Goal: Task Accomplishment & Management: Manage account settings

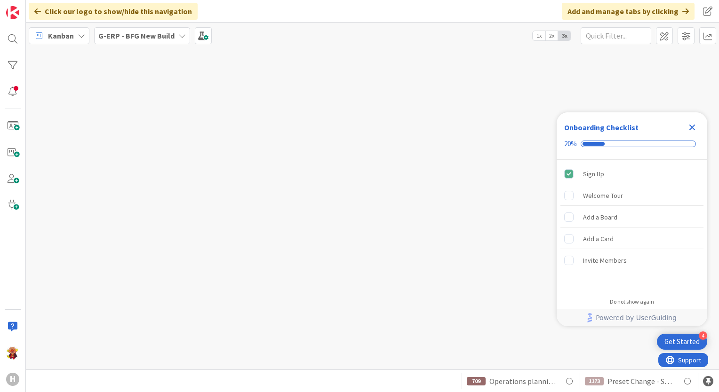
click at [132, 32] on b "G-ERP - BFG New Build" at bounding box center [136, 35] width 76 height 9
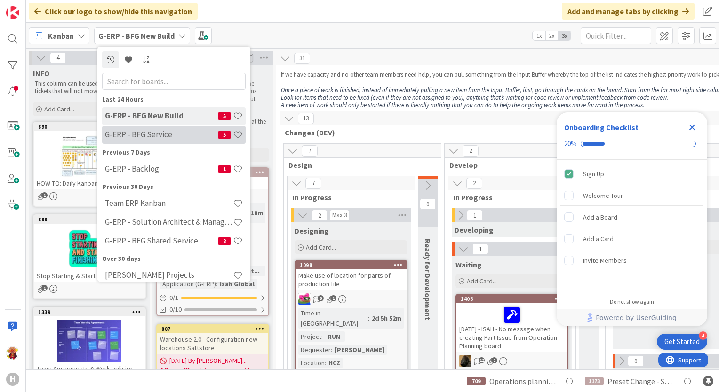
click at [157, 133] on h4 "G-ERP - BFG Service" at bounding box center [161, 134] width 113 height 9
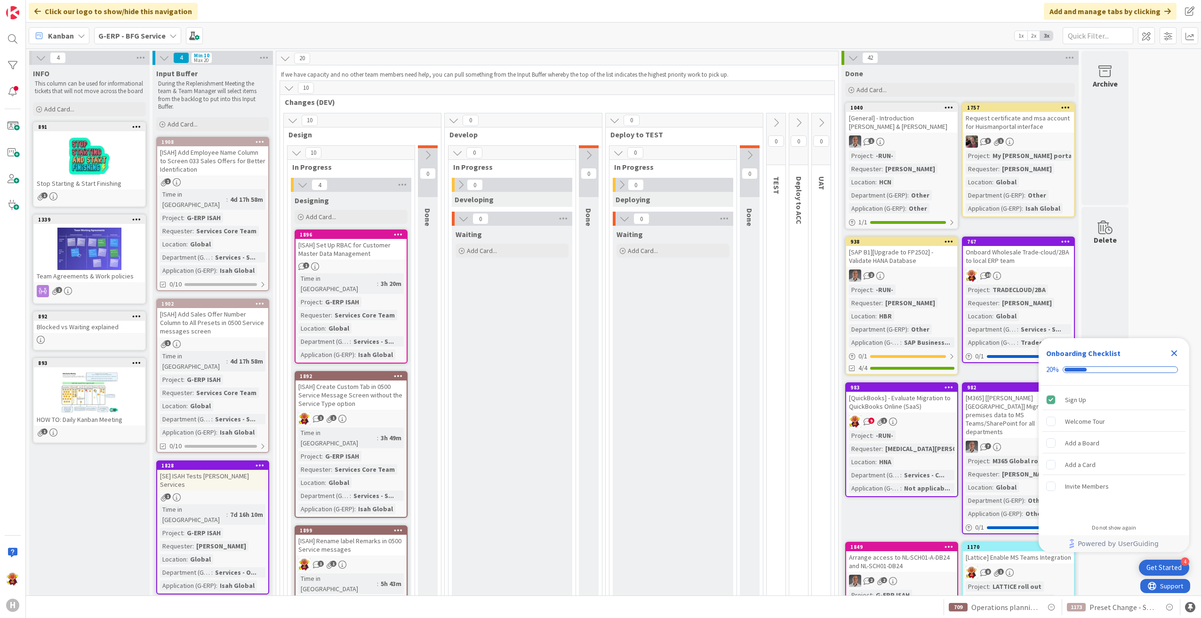
click at [388, 252] on div "[ISAH] Set Up RBAC for Customer Master Data Management" at bounding box center [351, 249] width 111 height 21
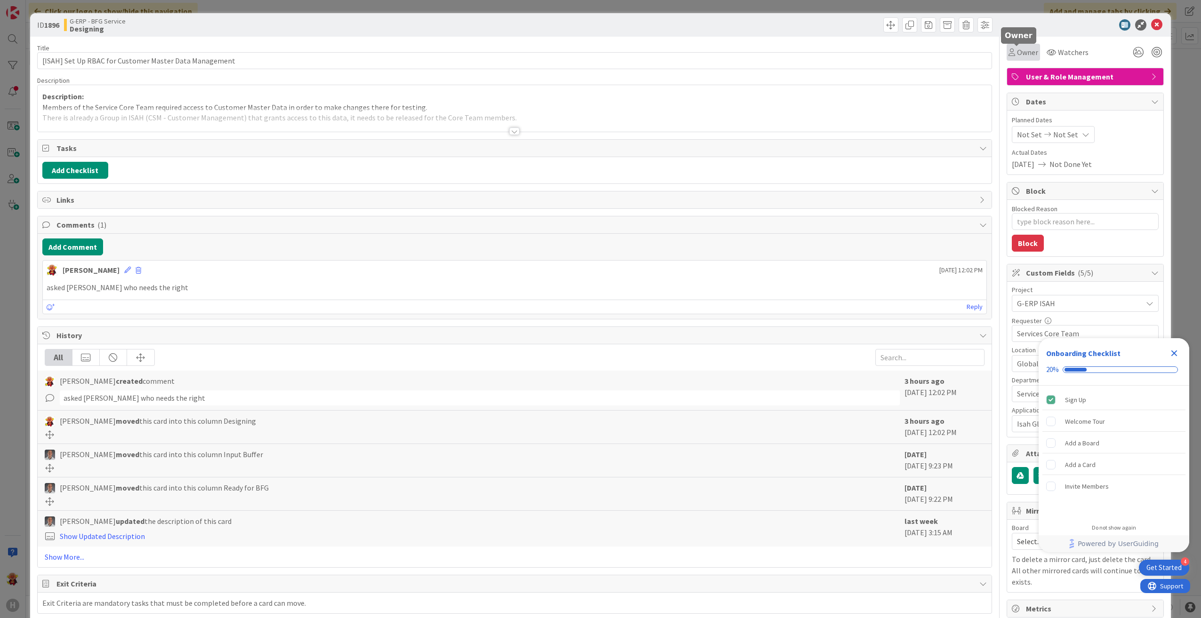
click at [719, 48] on span "Owner" at bounding box center [1027, 52] width 21 height 11
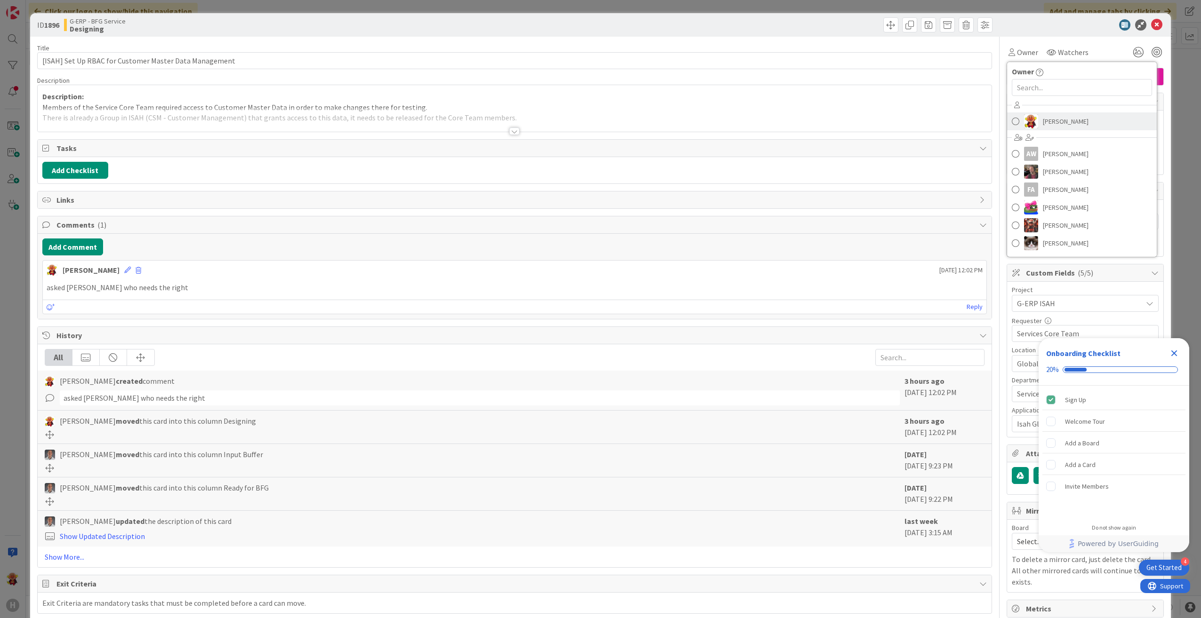
click at [719, 118] on img at bounding box center [1031, 121] width 14 height 14
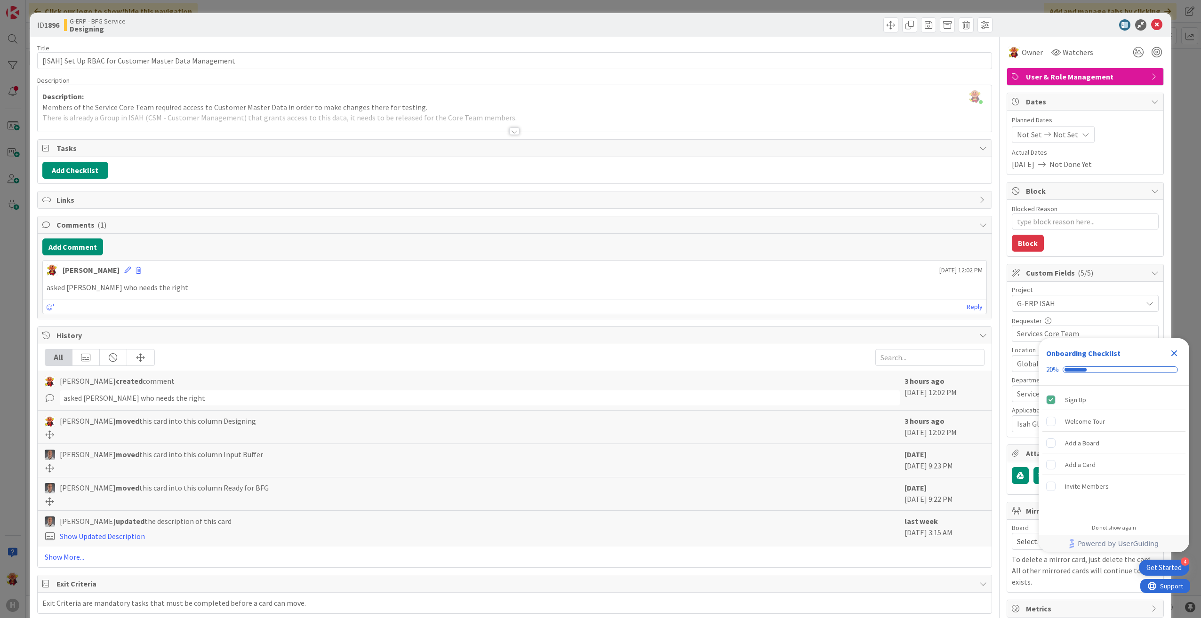
click at [513, 130] on div at bounding box center [514, 132] width 10 height 8
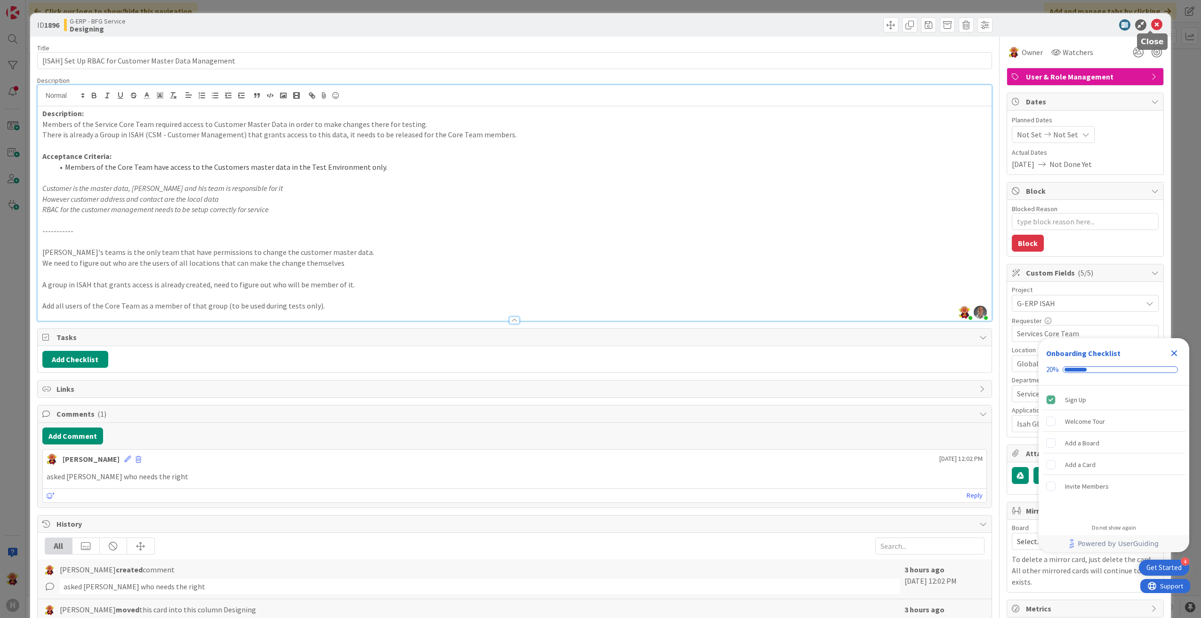
click at [719, 28] on icon at bounding box center [1156, 24] width 11 height 11
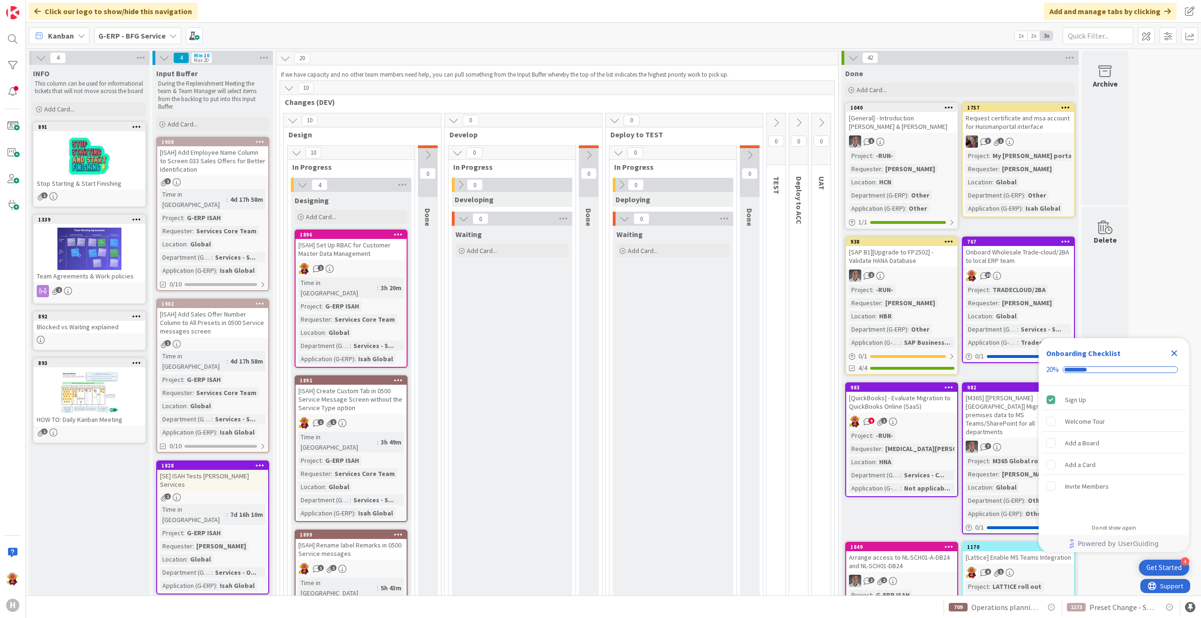
click at [719, 351] on icon "Close Checklist" at bounding box center [1174, 354] width 6 height 6
click at [384, 256] on div "[ISAH] Set Up RBAC for Customer Master Data Management" at bounding box center [351, 249] width 111 height 21
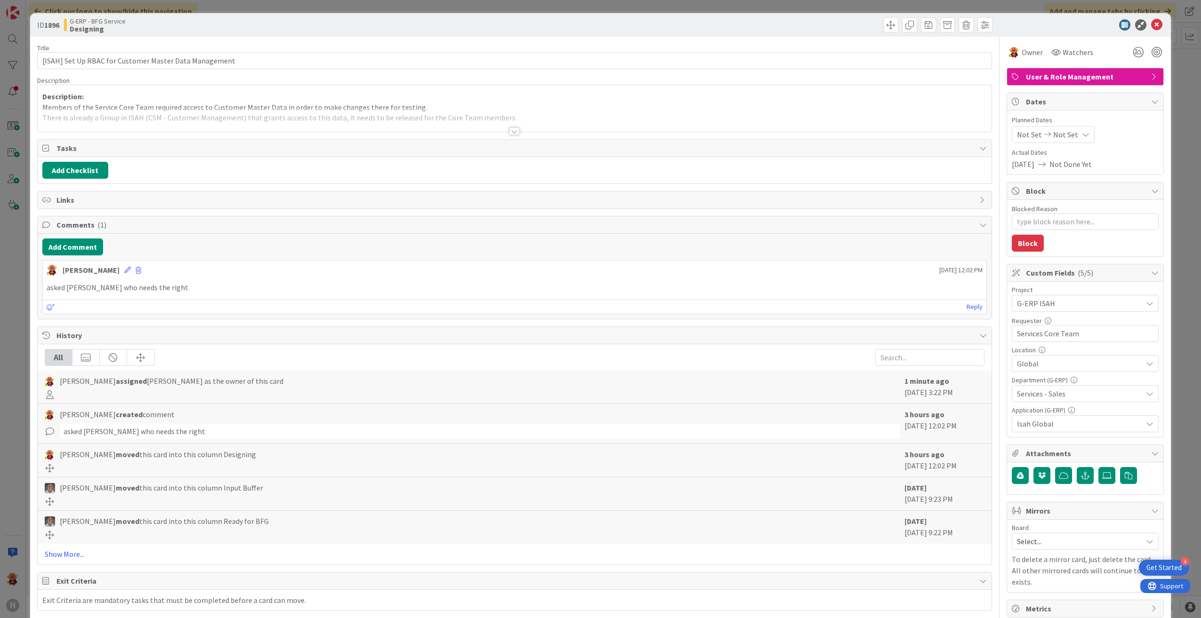
click at [510, 128] on div at bounding box center [514, 132] width 10 height 8
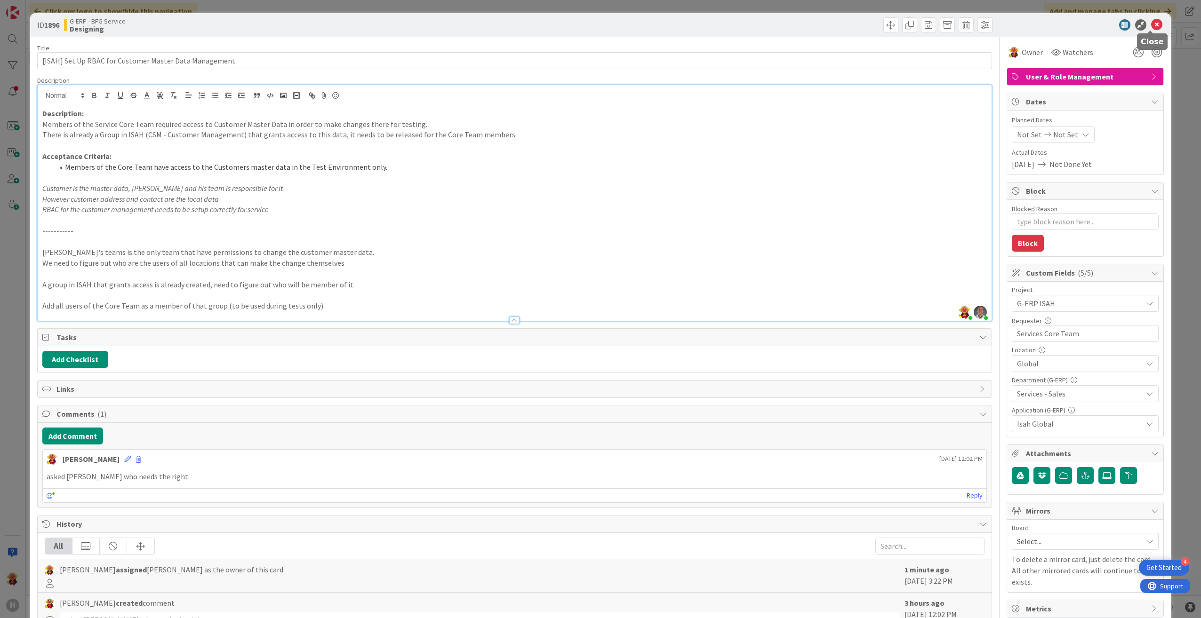
click at [719, 24] on icon at bounding box center [1156, 24] width 11 height 11
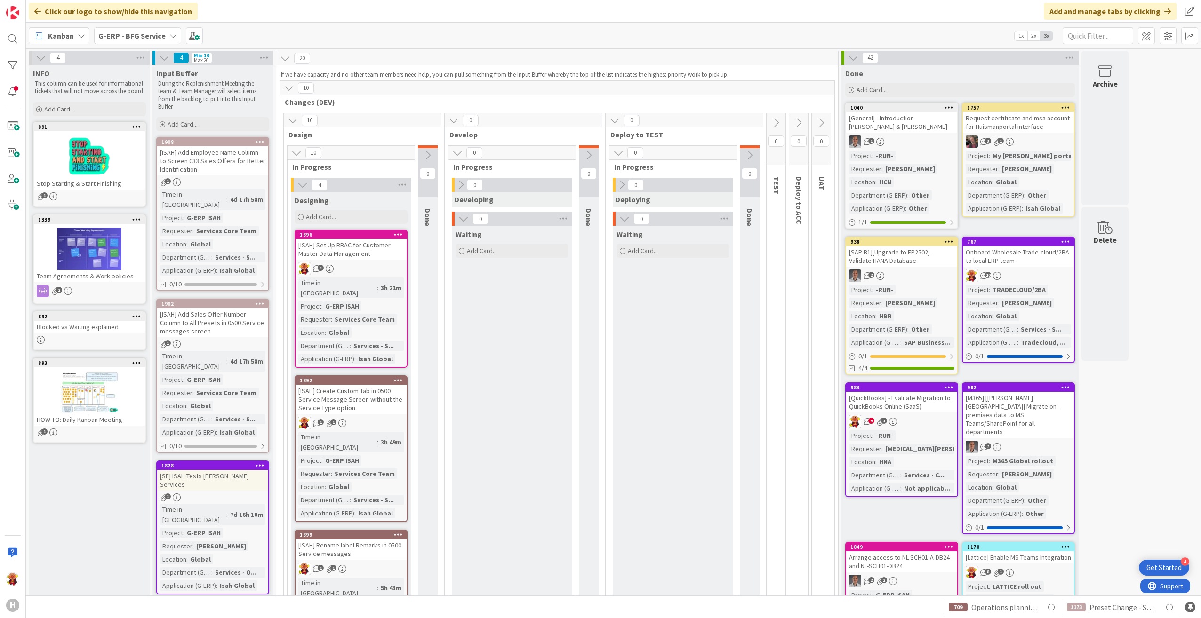
click at [719, 130] on div "0" at bounding box center [798, 139] width 19 height 52
click at [719, 123] on icon at bounding box center [798, 123] width 10 height 10
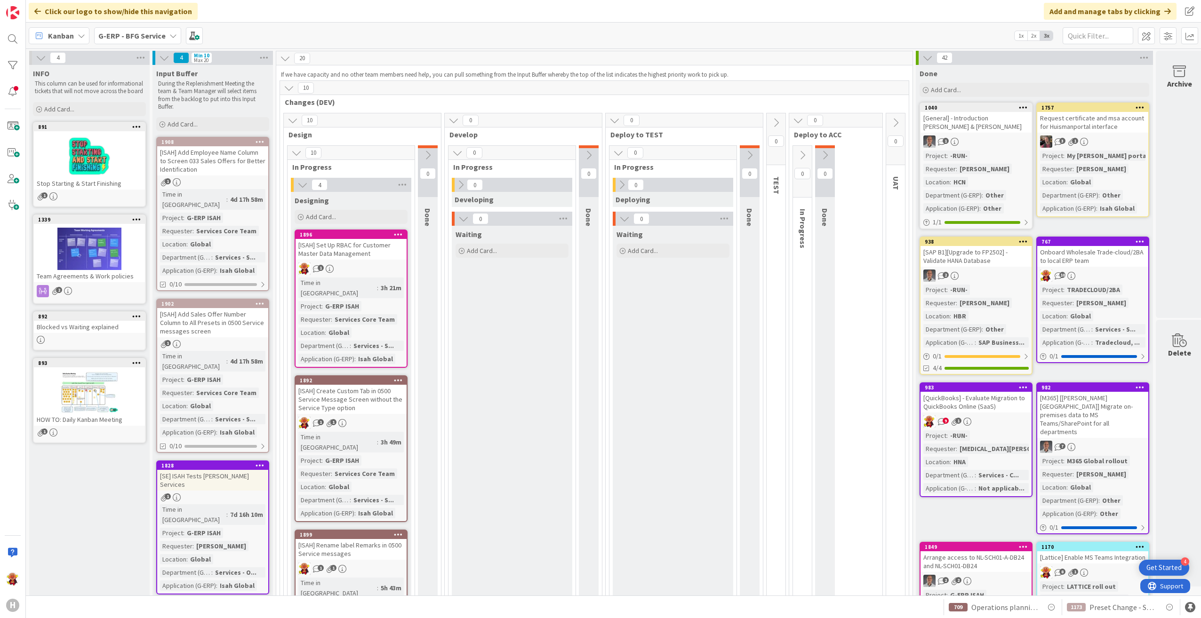
click at [719, 120] on icon at bounding box center [895, 123] width 10 height 10
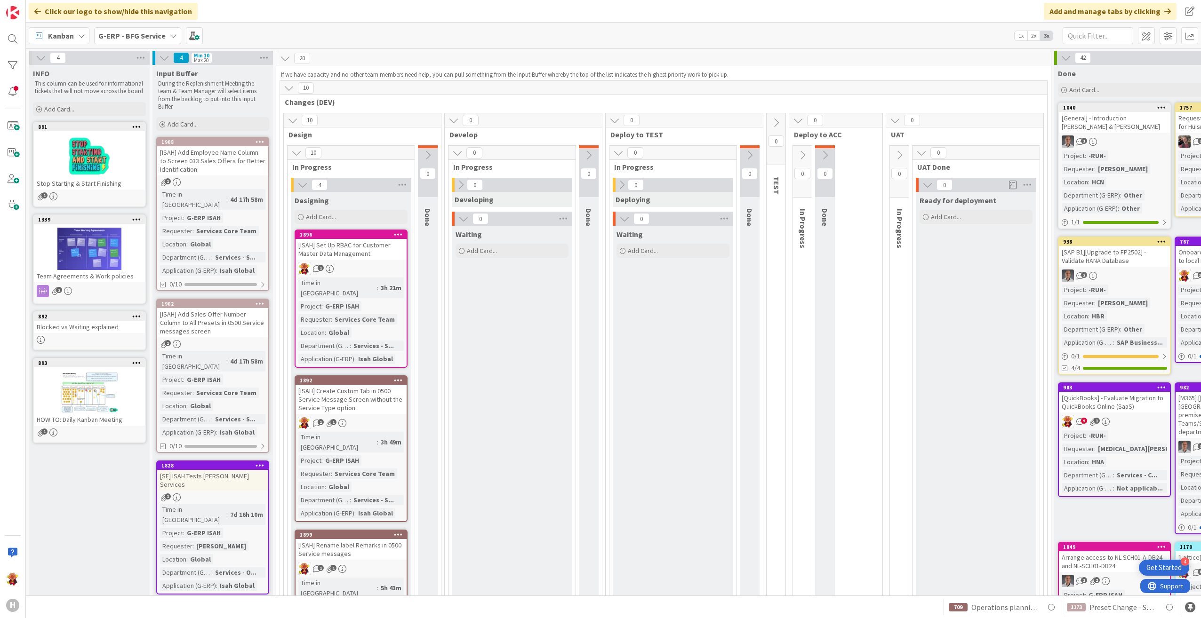
click at [719, 121] on icon at bounding box center [798, 120] width 10 height 10
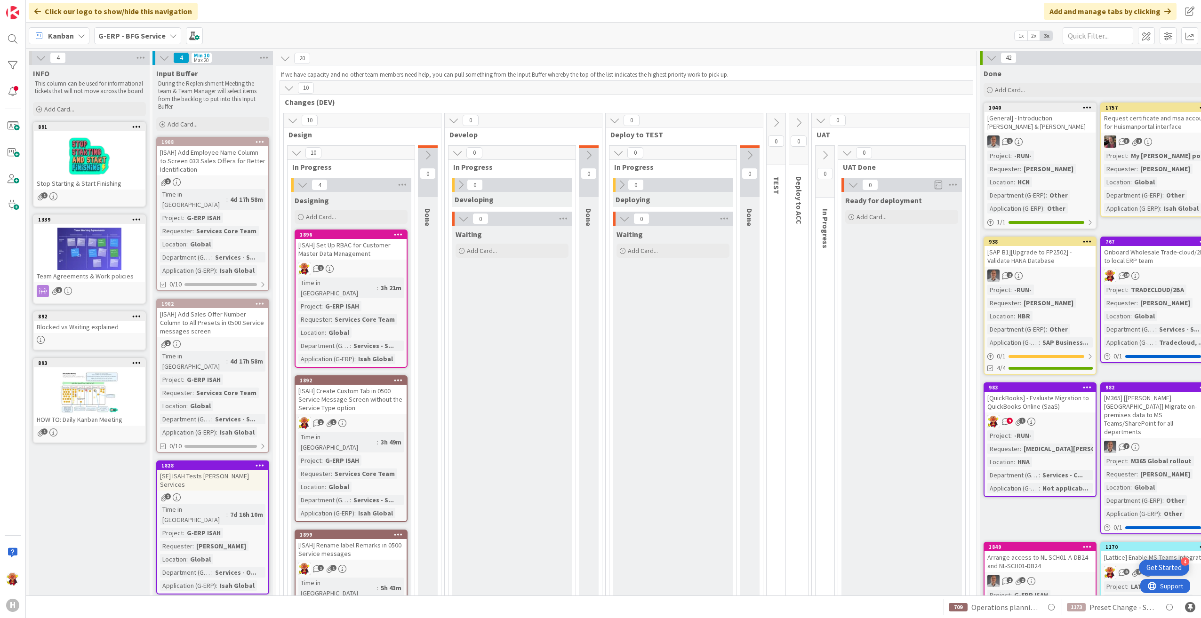
click at [719, 120] on icon at bounding box center [821, 120] width 10 height 10
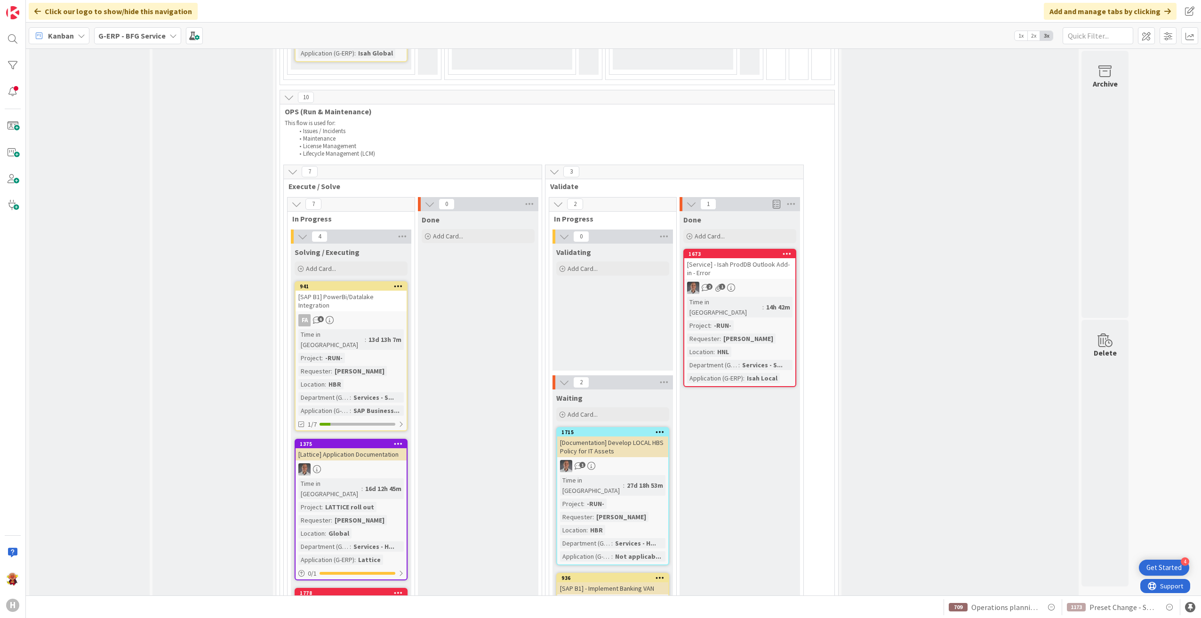
scroll to position [1835, 0]
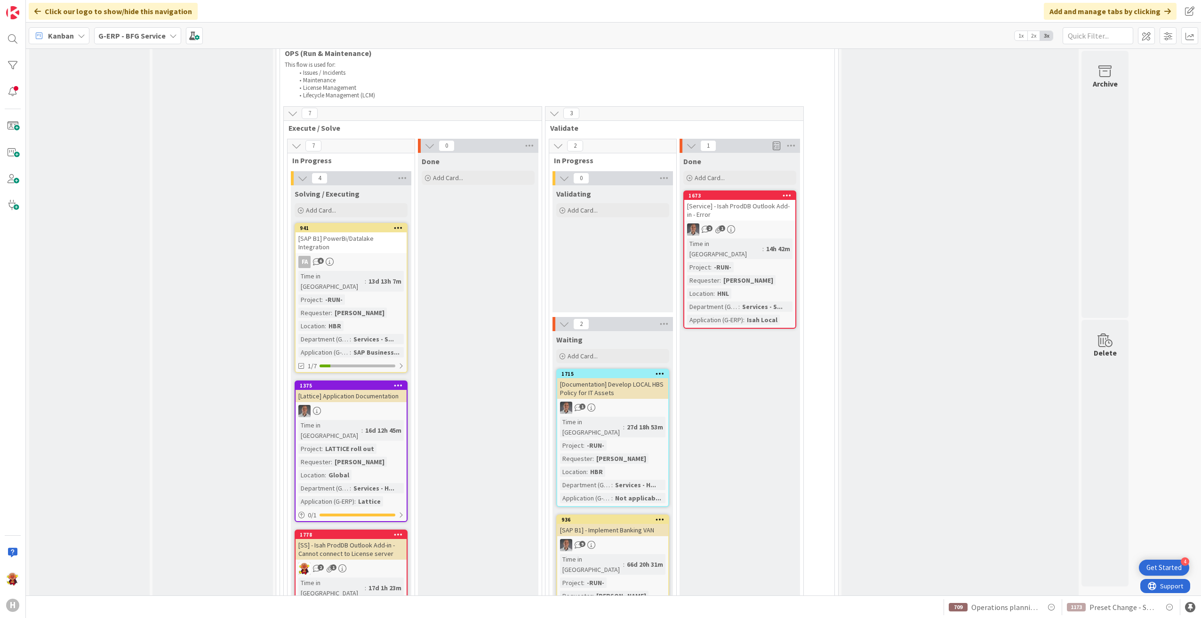
click at [719, 224] on div "2 1" at bounding box center [739, 230] width 111 height 12
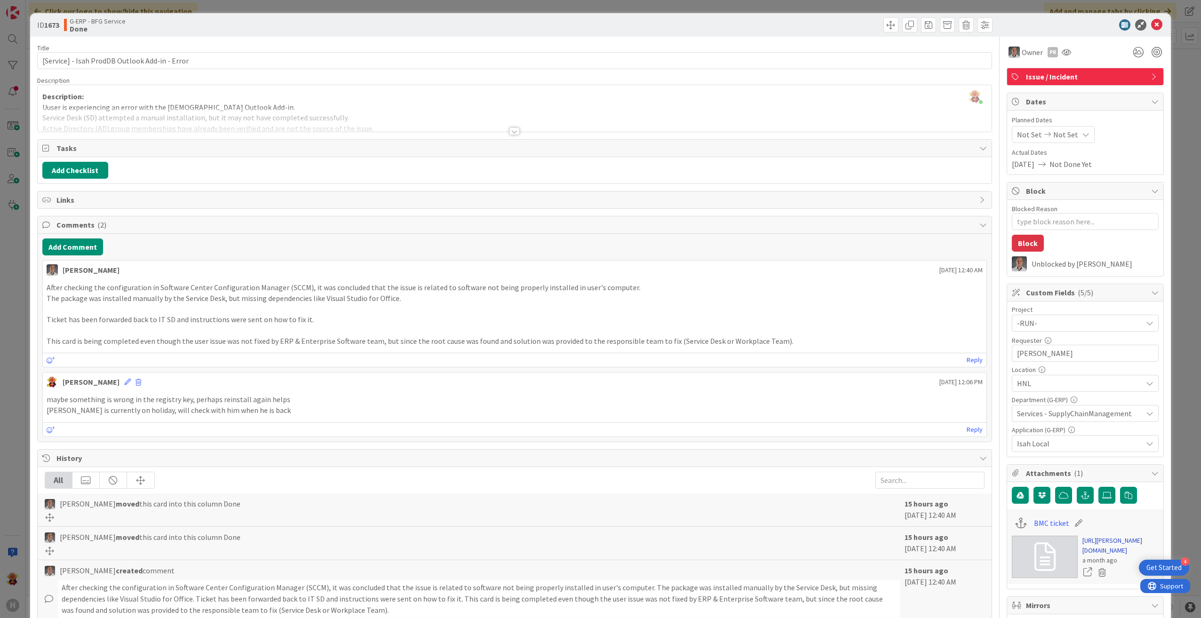
click at [719, 392] on link "[URL][PERSON_NAME][DOMAIN_NAME]" at bounding box center [1120, 546] width 76 height 20
click at [719, 27] on icon at bounding box center [1156, 24] width 11 height 11
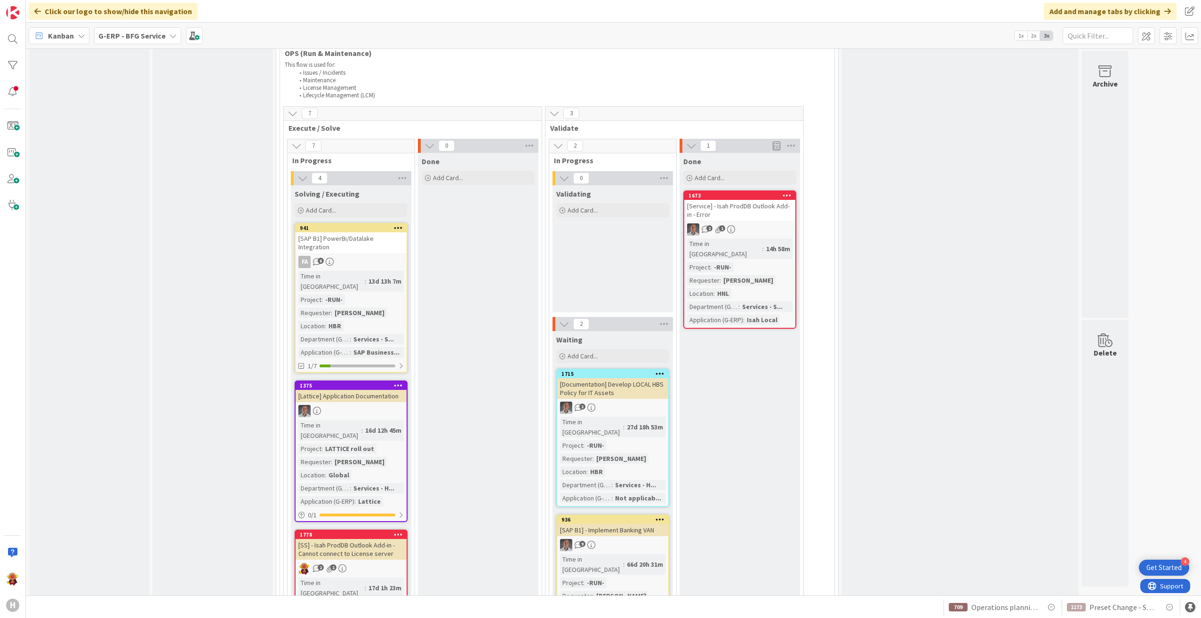
click at [394, 392] on div "2 1" at bounding box center [351, 569] width 111 height 12
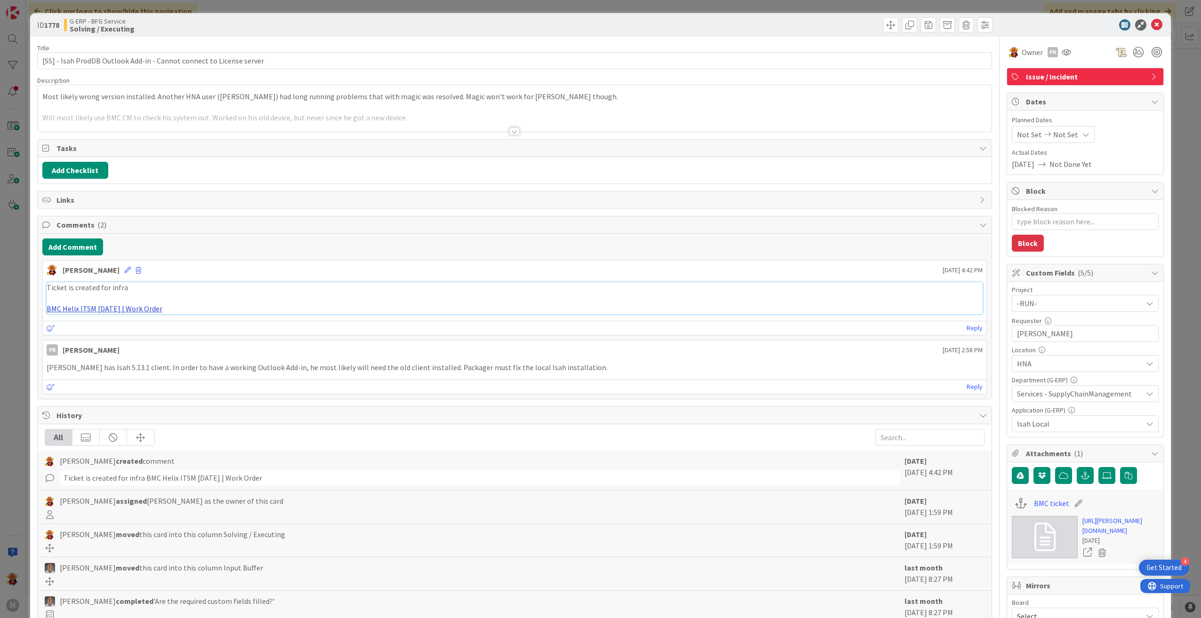
click at [137, 311] on link "BMC Helix ITSM [DATE] | Work Order" at bounding box center [105, 308] width 116 height 9
click at [719, 24] on icon at bounding box center [1156, 24] width 11 height 11
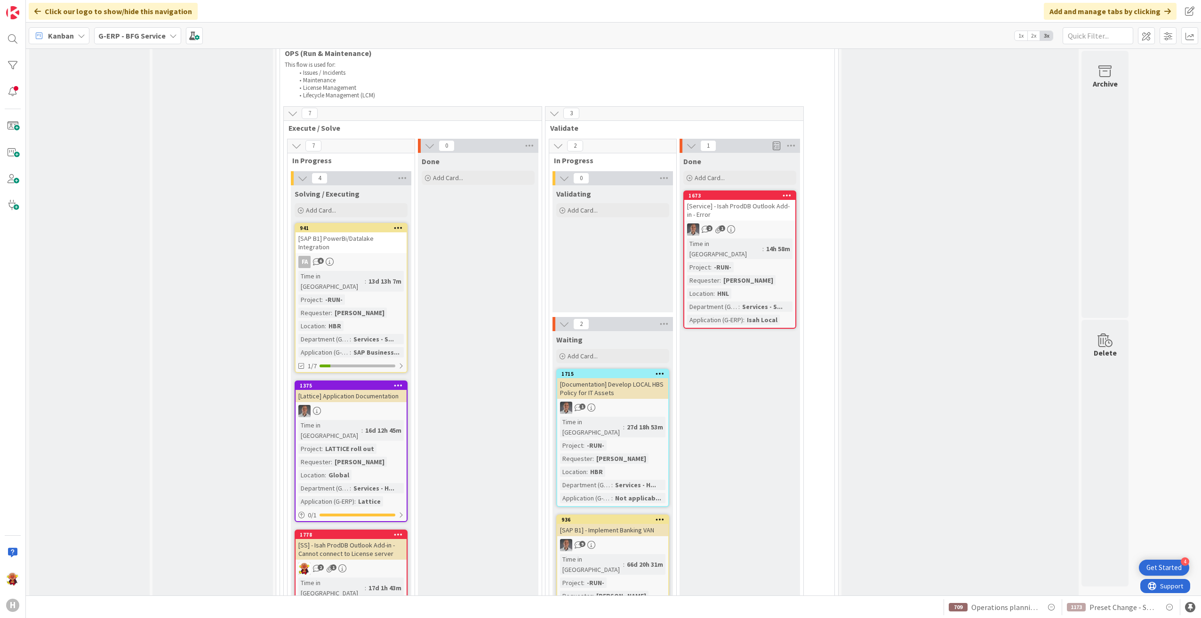
click at [390, 392] on div "Time in [GEOGRAPHIC_DATA] : 17d 1h 43m Project : -RUN- Requester : [PERSON_NAME…" at bounding box center [350, 621] width 105 height 87
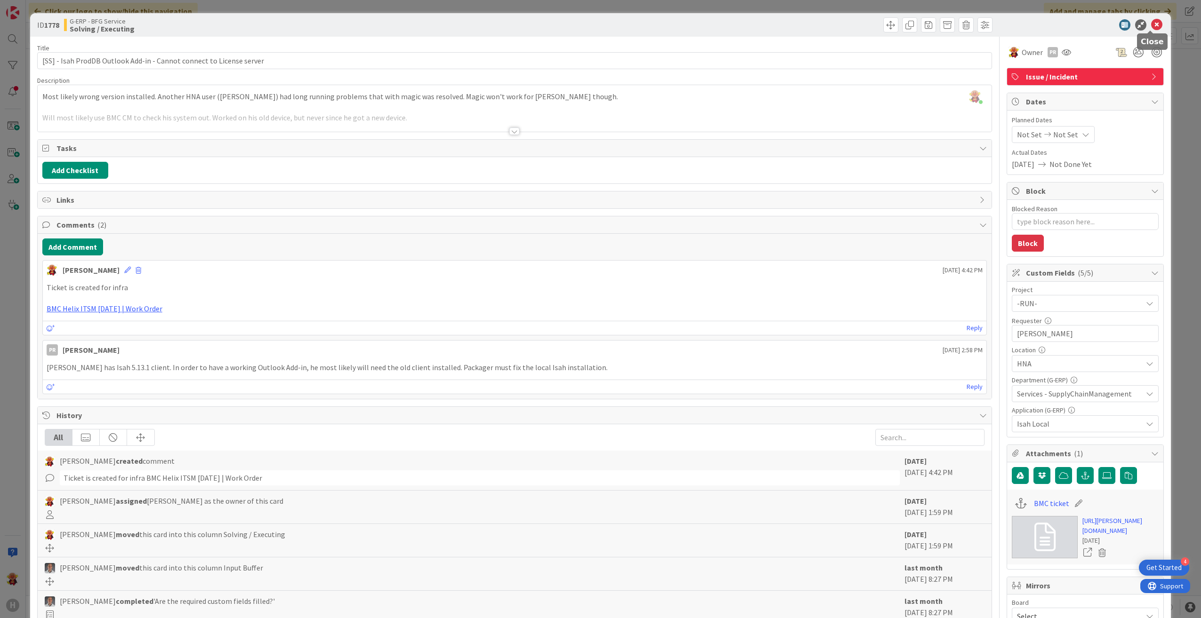
click at [719, 27] on icon at bounding box center [1156, 24] width 11 height 11
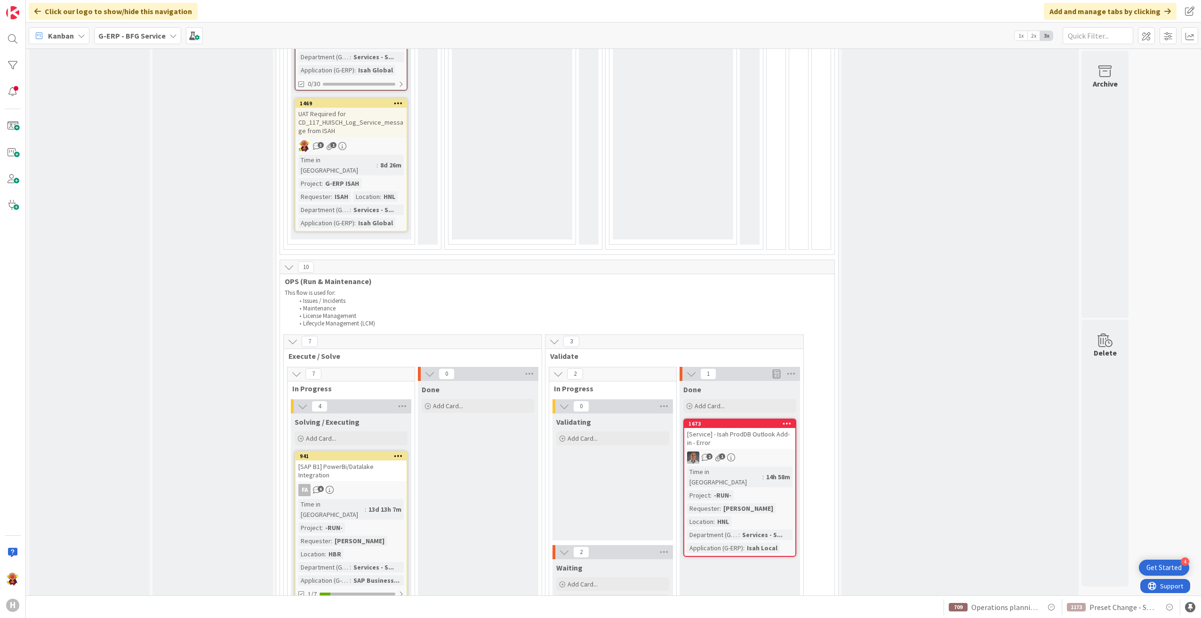
scroll to position [1553, 0]
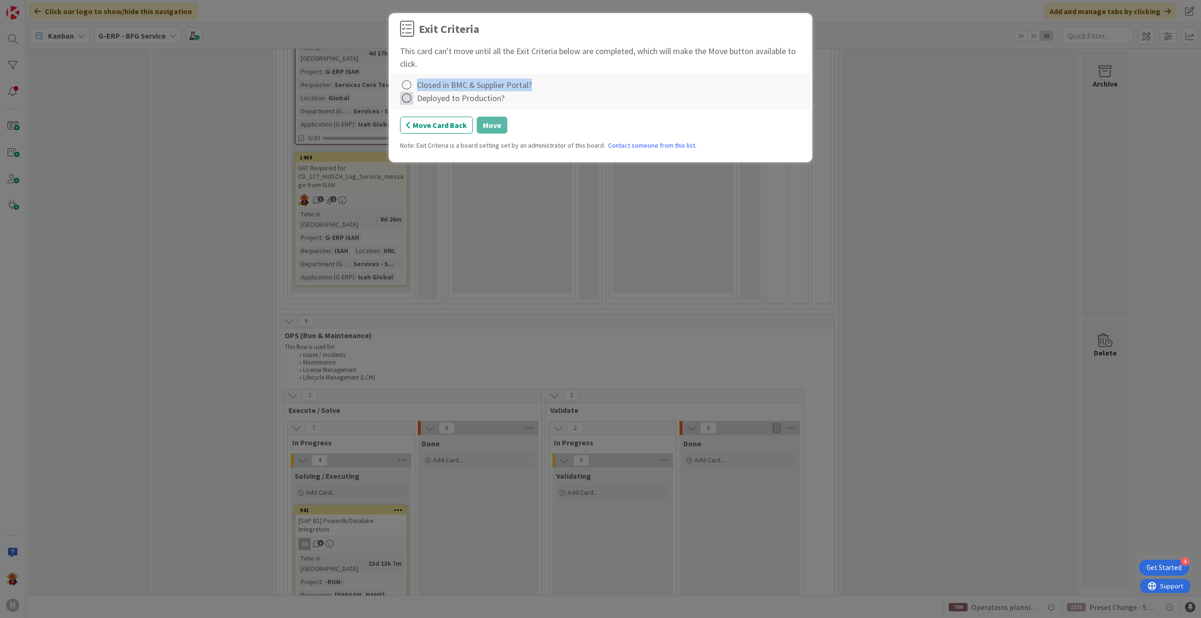
drag, startPoint x: 411, startPoint y: 88, endPoint x: 411, endPoint y: 102, distance: 14.1
click at [411, 102] on div "Closed in BMC & Supplier Portal? Deployed to Production?" at bounding box center [601, 92] width 420 height 36
drag, startPoint x: 411, startPoint y: 102, endPoint x: 459, endPoint y: 102, distance: 48.5
click at [459, 102] on div "Deployed to Production?" at bounding box center [461, 98] width 88 height 13
click at [476, 104] on div "Deployed to Production?" at bounding box center [461, 98] width 88 height 13
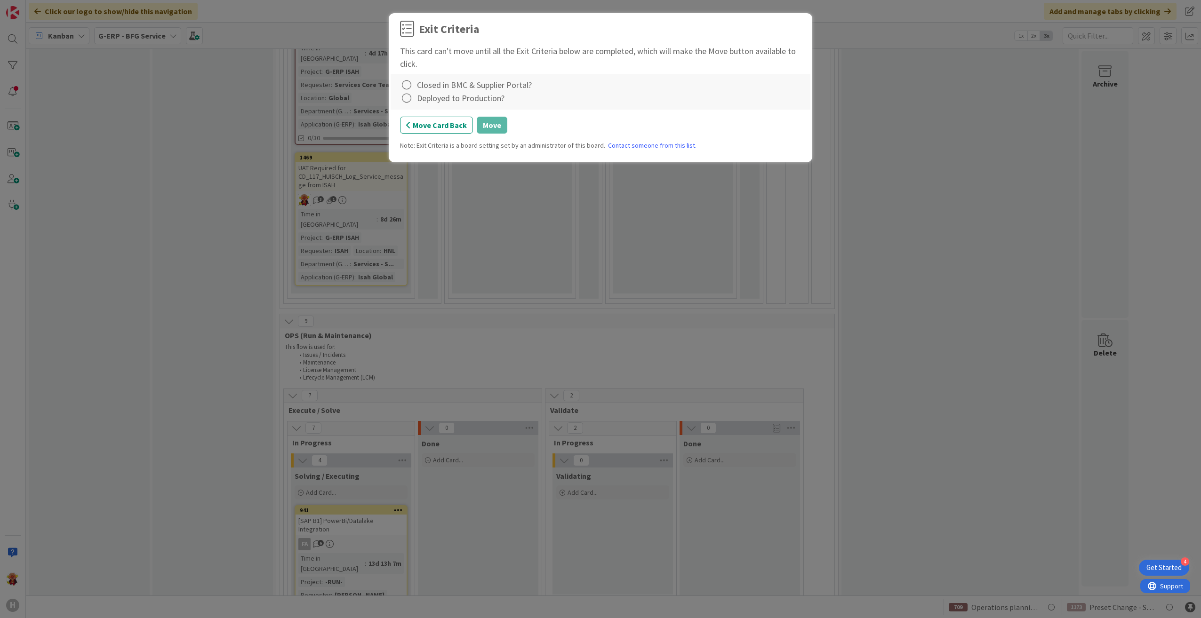
click at [540, 93] on div "Deployed to Production?" at bounding box center [600, 98] width 401 height 13
click at [451, 97] on div "Deployed to Production?" at bounding box center [461, 98] width 88 height 13
click at [405, 85] on icon at bounding box center [406, 85] width 13 height 13
click at [421, 116] on link "Not Applicable" at bounding box center [459, 118] width 118 height 14
click at [409, 101] on icon at bounding box center [406, 98] width 13 height 13
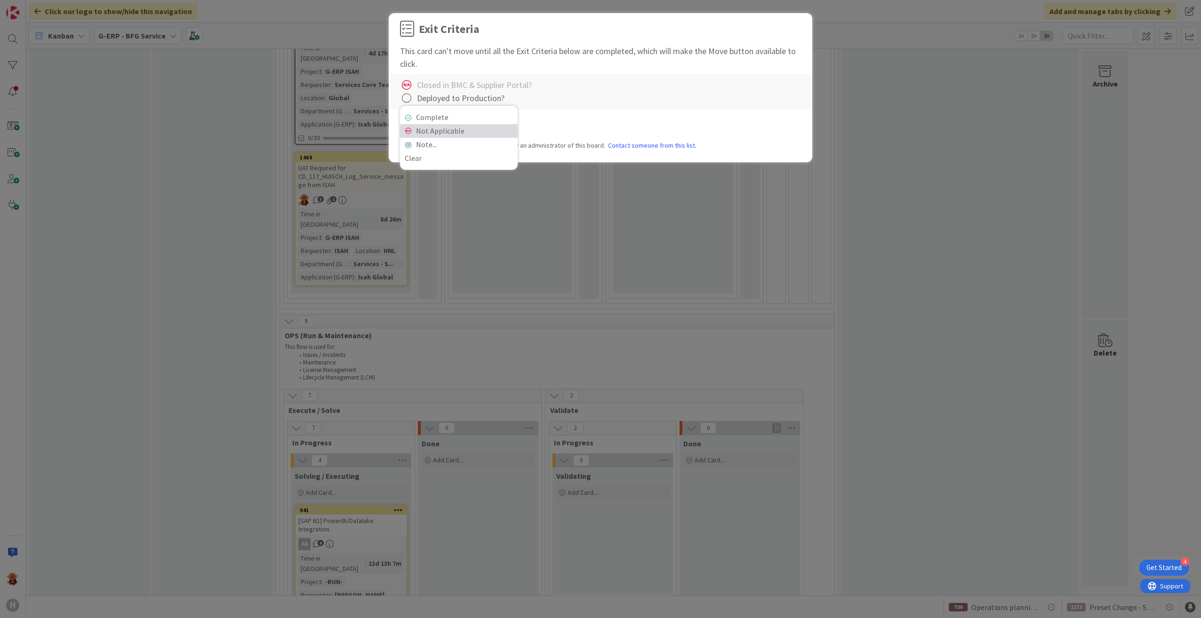
click at [419, 128] on link "Not Applicable" at bounding box center [459, 131] width 118 height 14
click at [489, 130] on button "Move" at bounding box center [492, 125] width 31 height 17
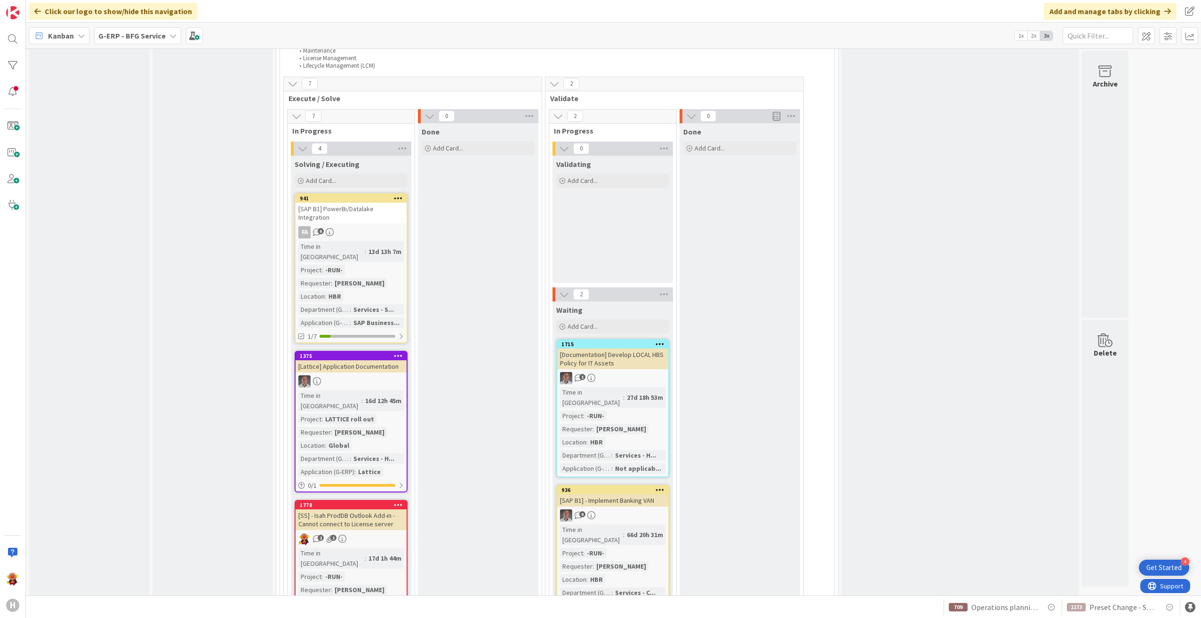
scroll to position [1929, 0]
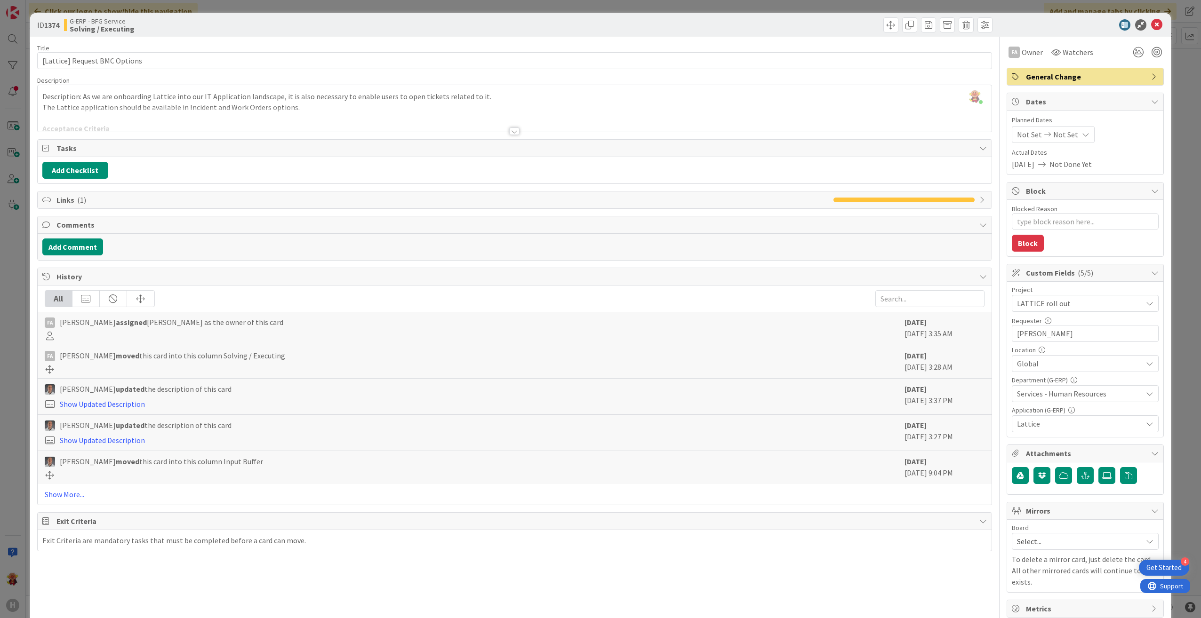
click at [515, 134] on div at bounding box center [514, 132] width 10 height 8
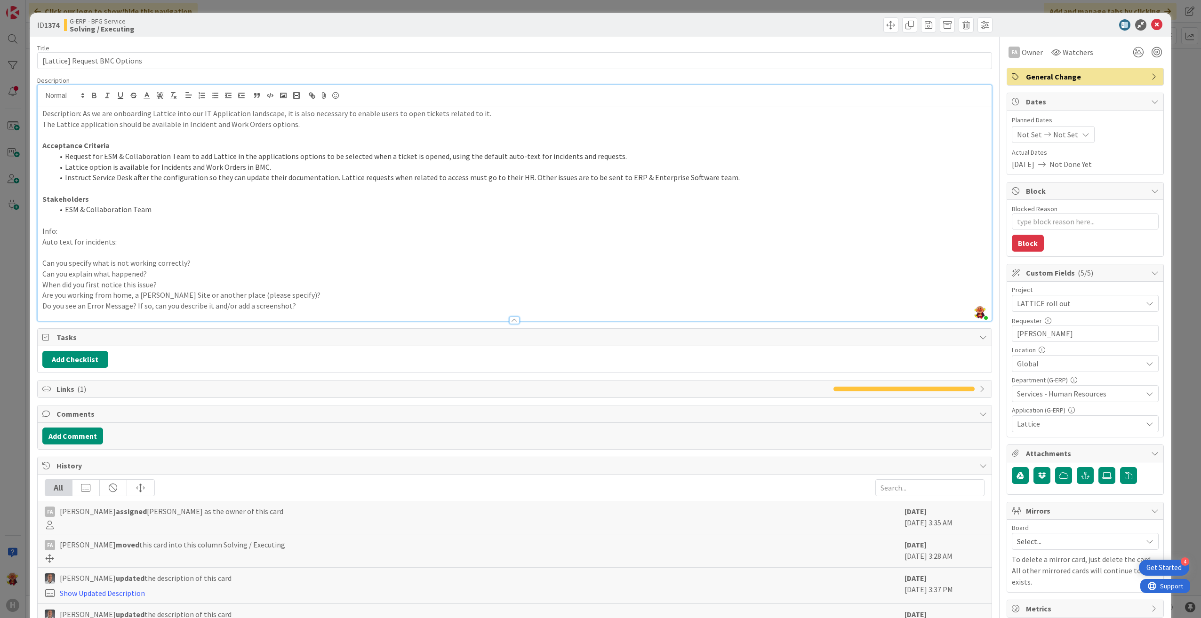
click at [96, 385] on span "Links ( 1 )" at bounding box center [442, 389] width 772 height 11
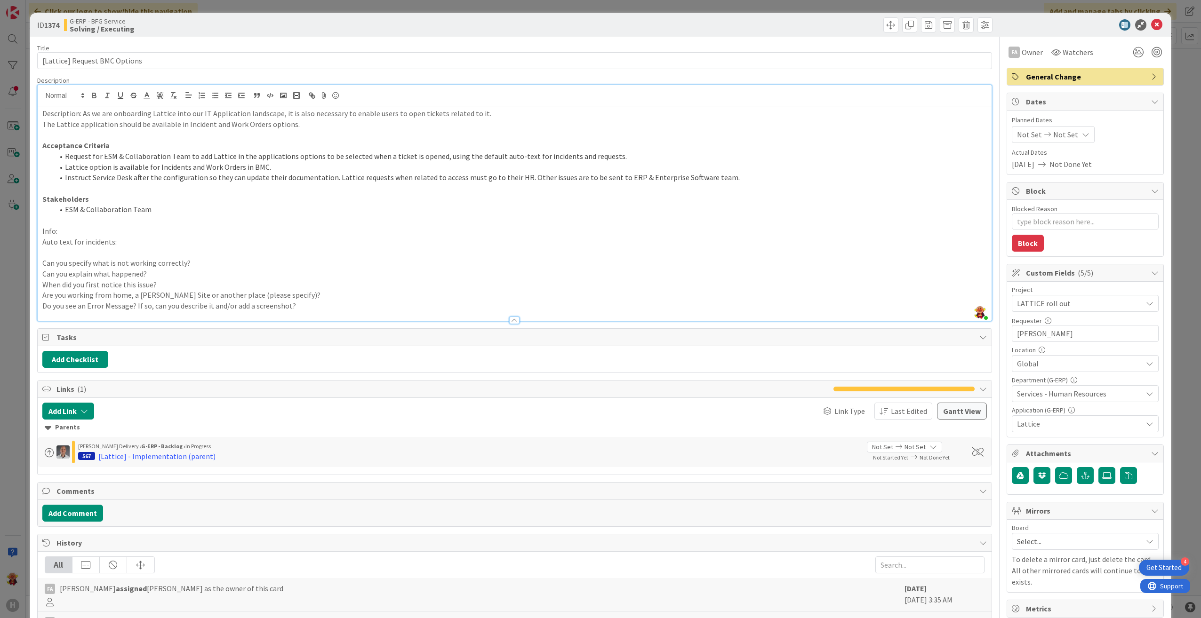
click at [133, 392] on div "Add Link Link Type Last Edited [PERSON_NAME] View Parents [PERSON_NAME] Deliver…" at bounding box center [515, 436] width 954 height 77
drag, startPoint x: 135, startPoint y: 391, endPoint x: 149, endPoint y: 427, distance: 38.9
click at [136, 392] on span "Links ( 1 )" at bounding box center [442, 389] width 772 height 11
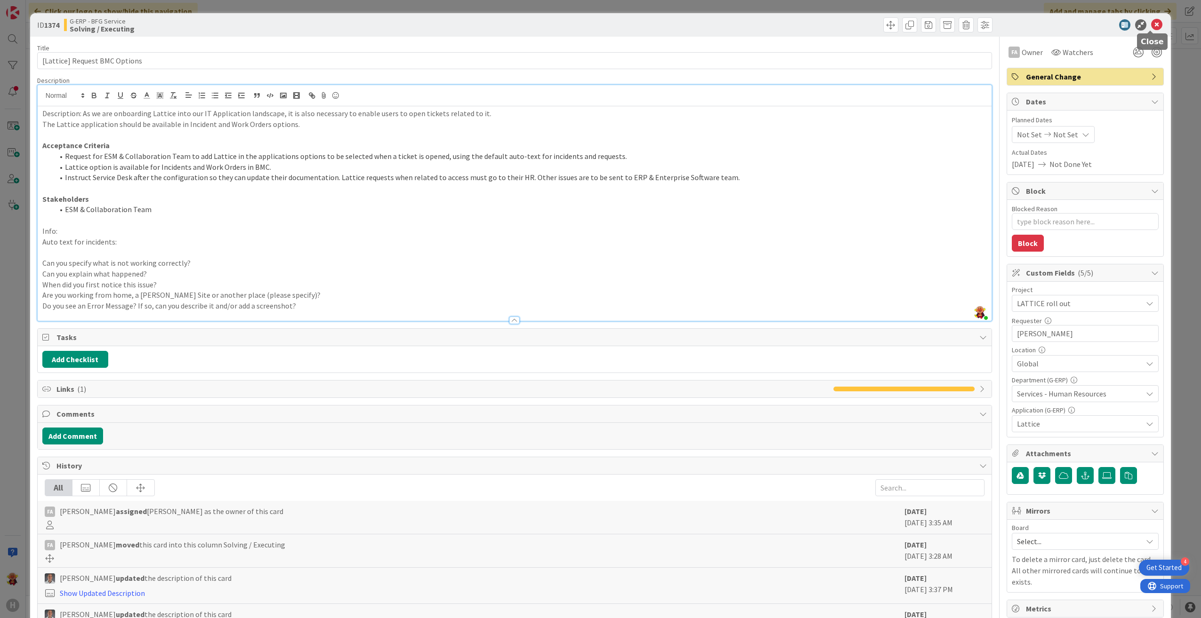
click at [719, 24] on icon at bounding box center [1156, 24] width 11 height 11
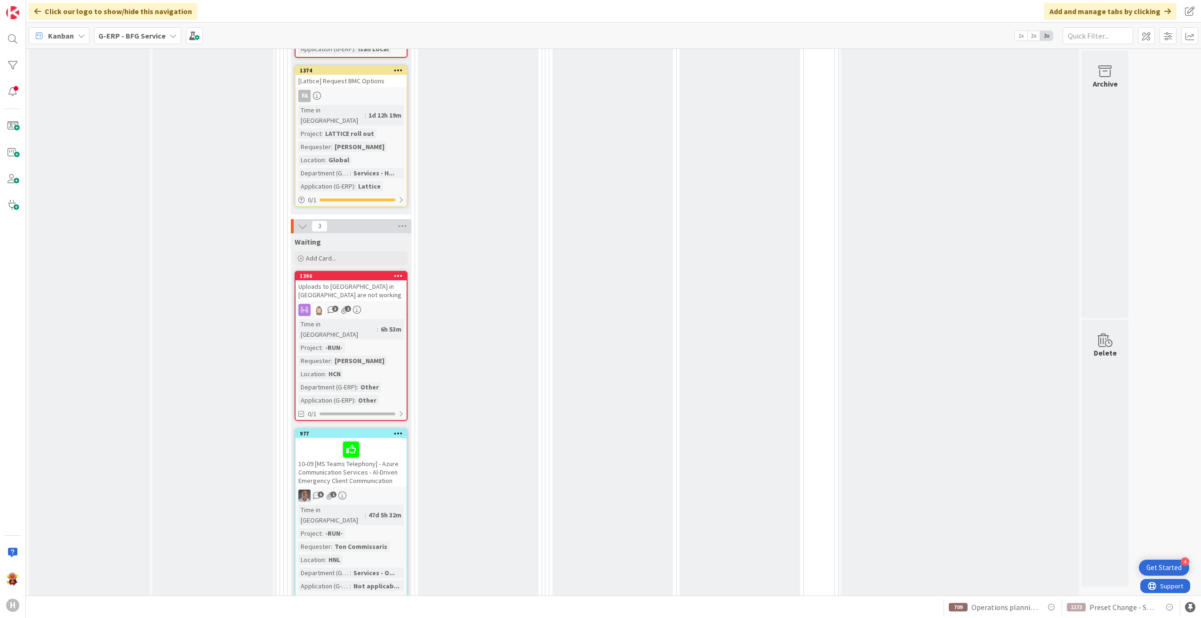
scroll to position [2447, 0]
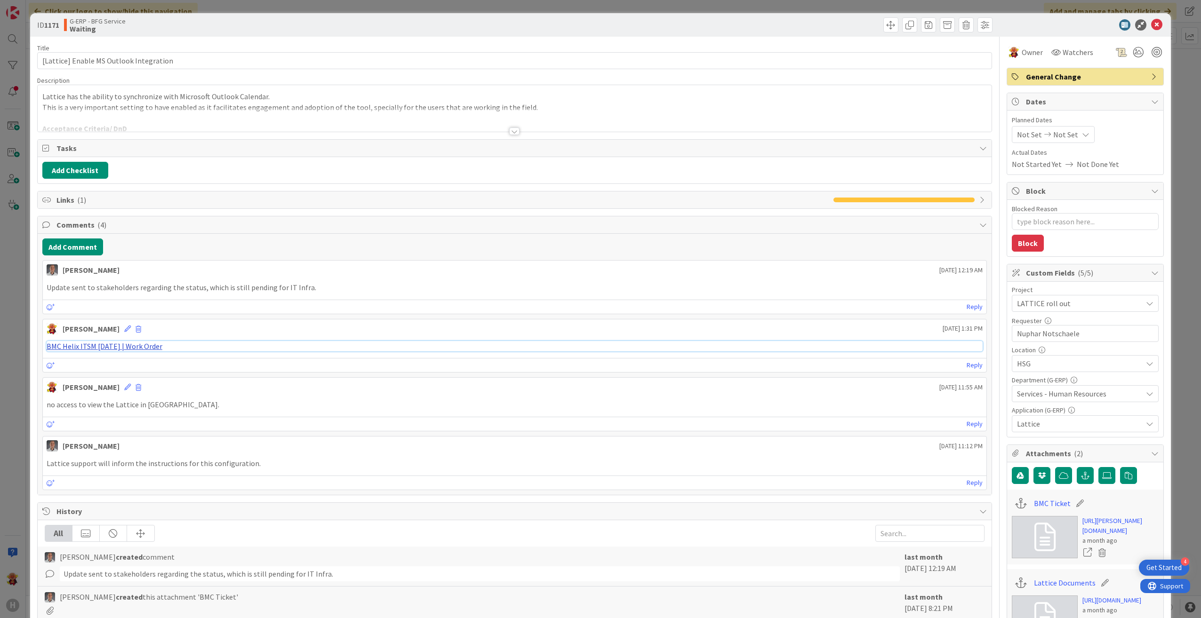
click at [145, 350] on link "BMC Helix ITSM [DATE] | Work Order" at bounding box center [105, 346] width 116 height 9
click at [719, 27] on icon at bounding box center [1156, 24] width 11 height 11
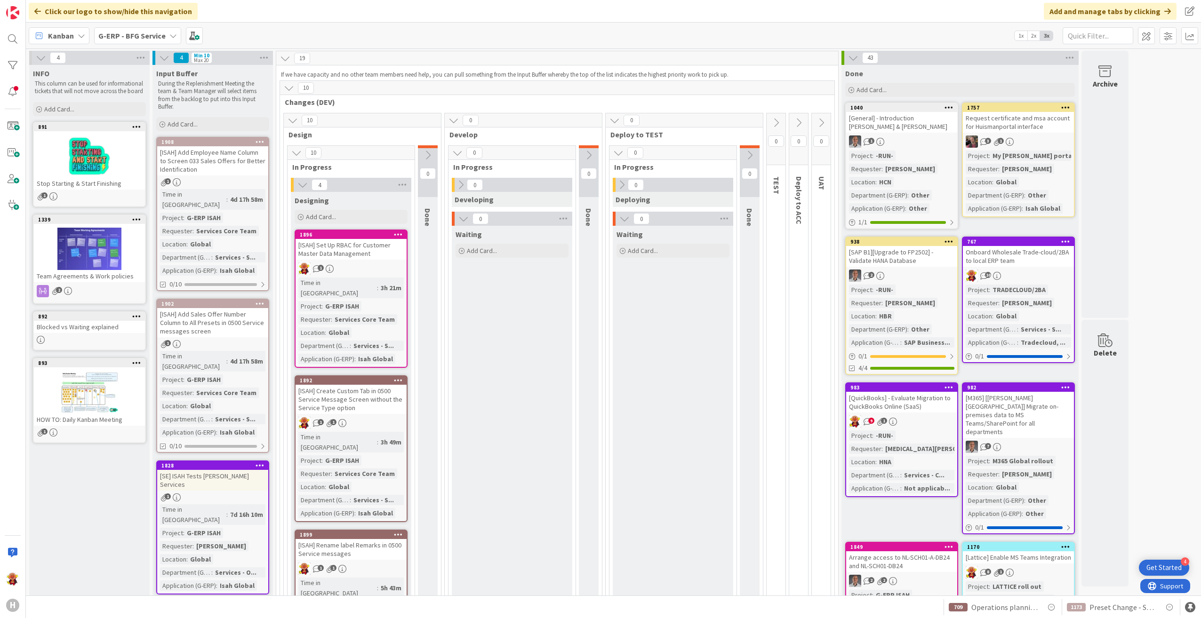
click at [385, 392] on div "[ISAH] Create Custom Tab in 0500 Service Message Screen without the Service Typ…" at bounding box center [351, 399] width 111 height 29
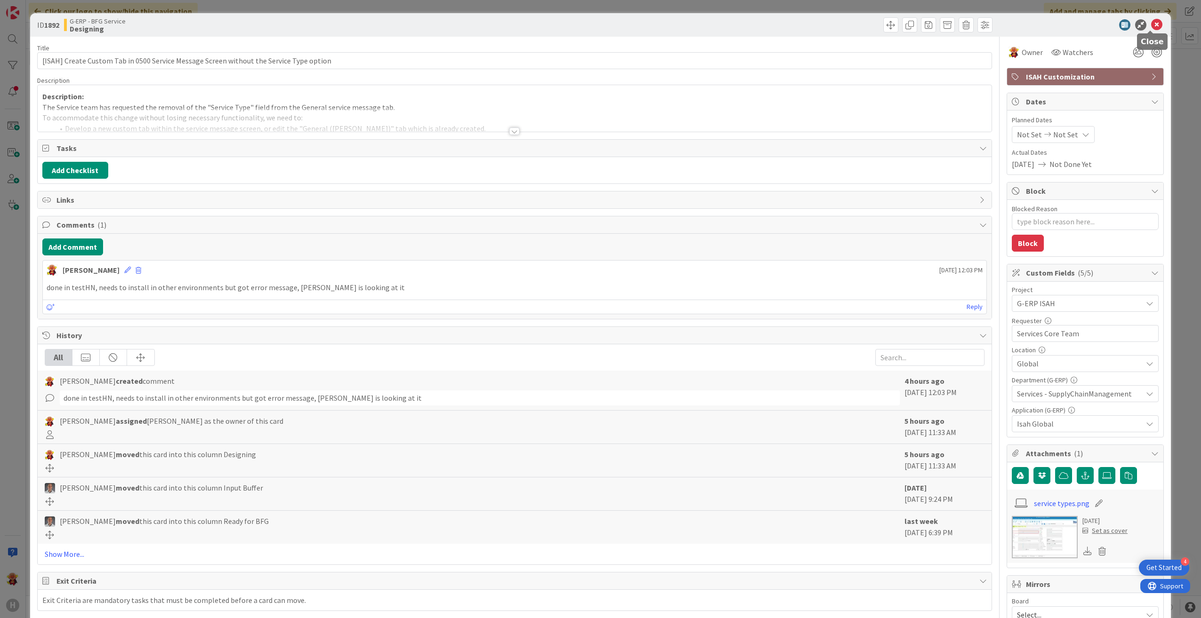
click at [719, 24] on icon at bounding box center [1156, 24] width 11 height 11
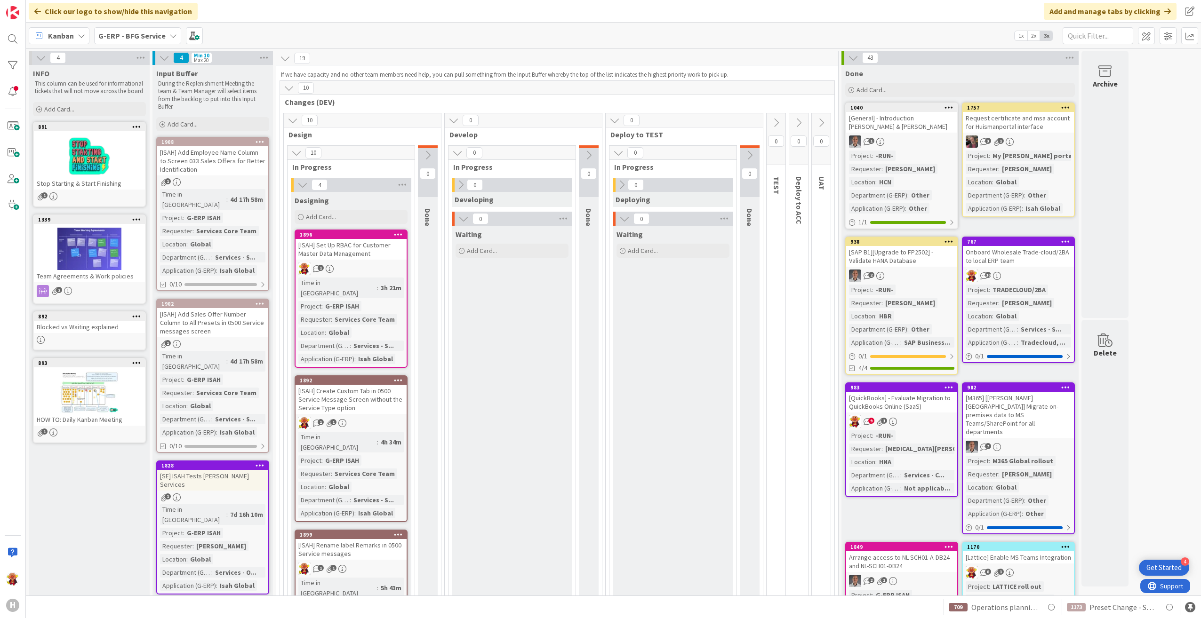
click at [342, 252] on div "[ISAH] Set Up RBAC for Customer Master Data Management" at bounding box center [351, 249] width 111 height 21
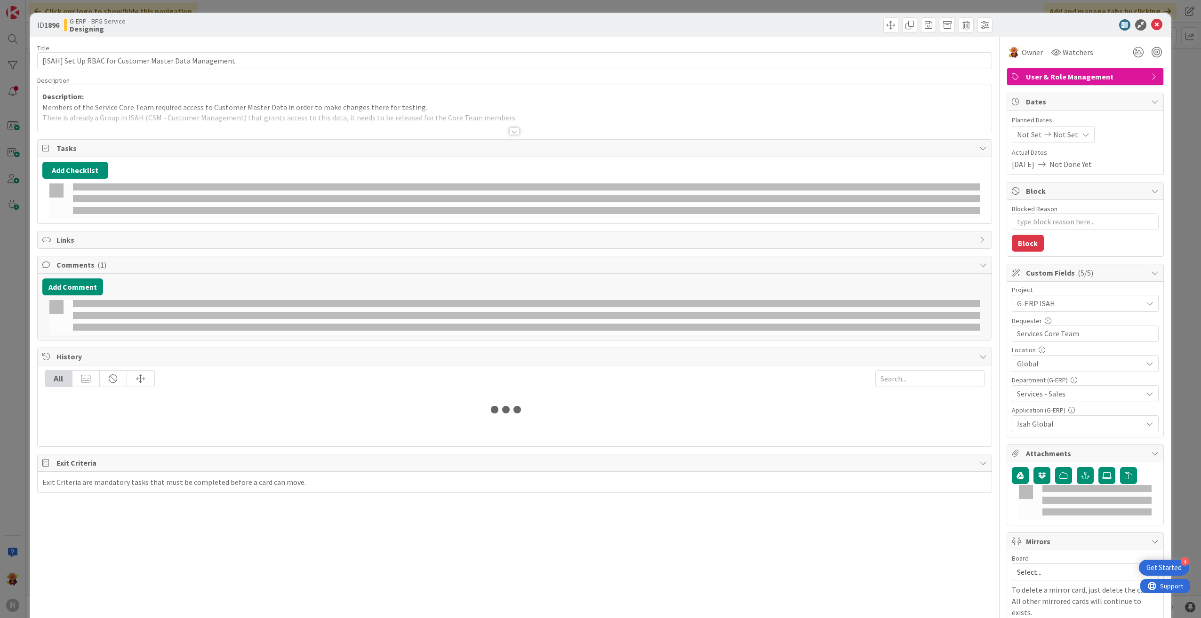
type textarea "x"
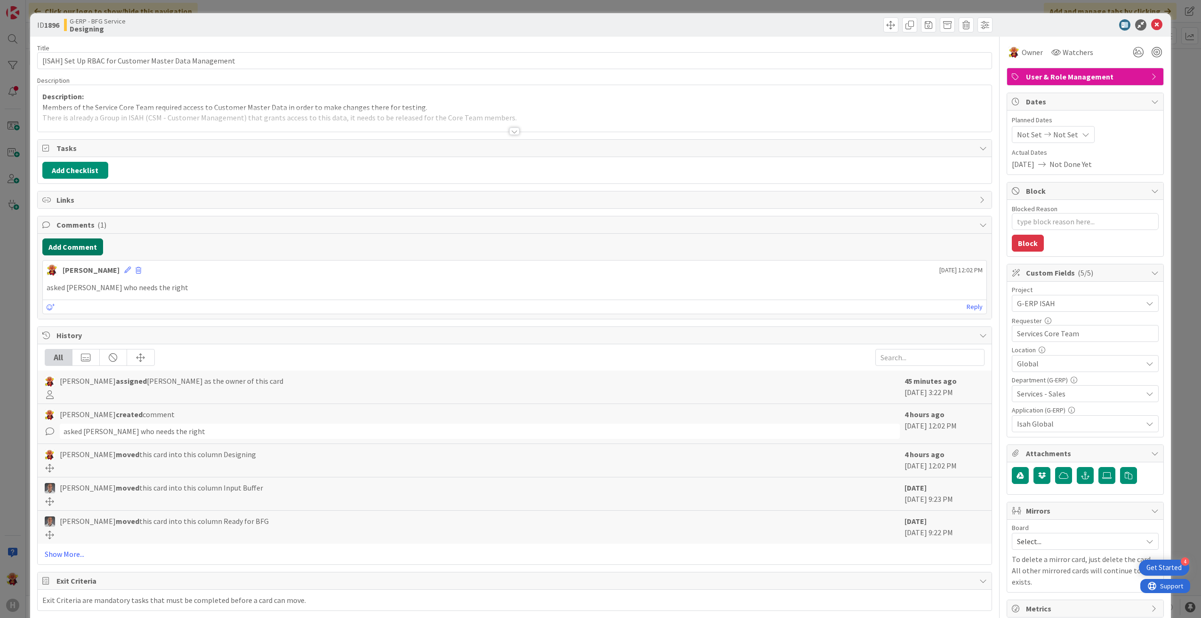
click at [62, 246] on button "Add Comment" at bounding box center [72, 247] width 61 height 17
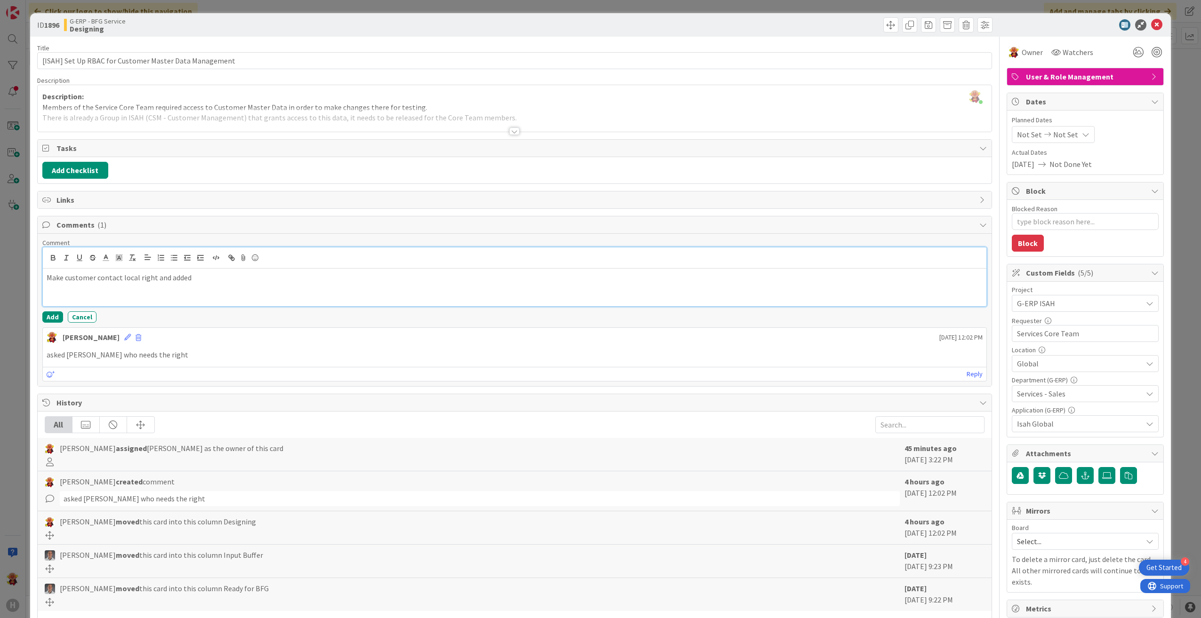
click at [413, 282] on p "Make customer contact local right and added" at bounding box center [515, 277] width 936 height 11
click at [55, 320] on button "Add" at bounding box center [52, 317] width 21 height 11
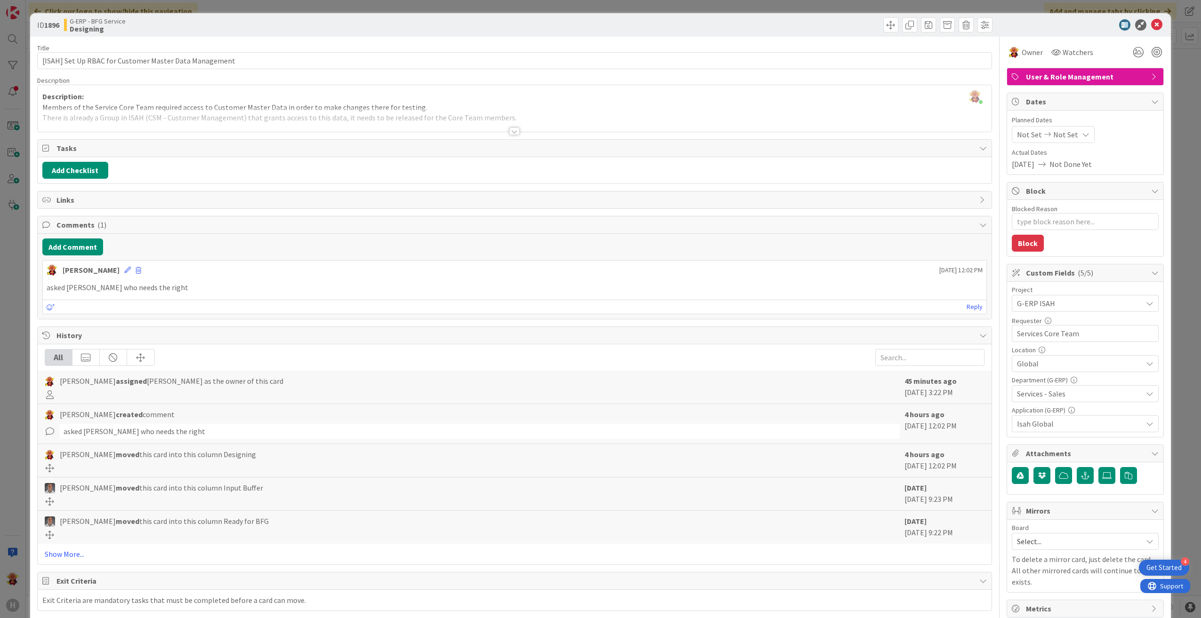
type textarea "x"
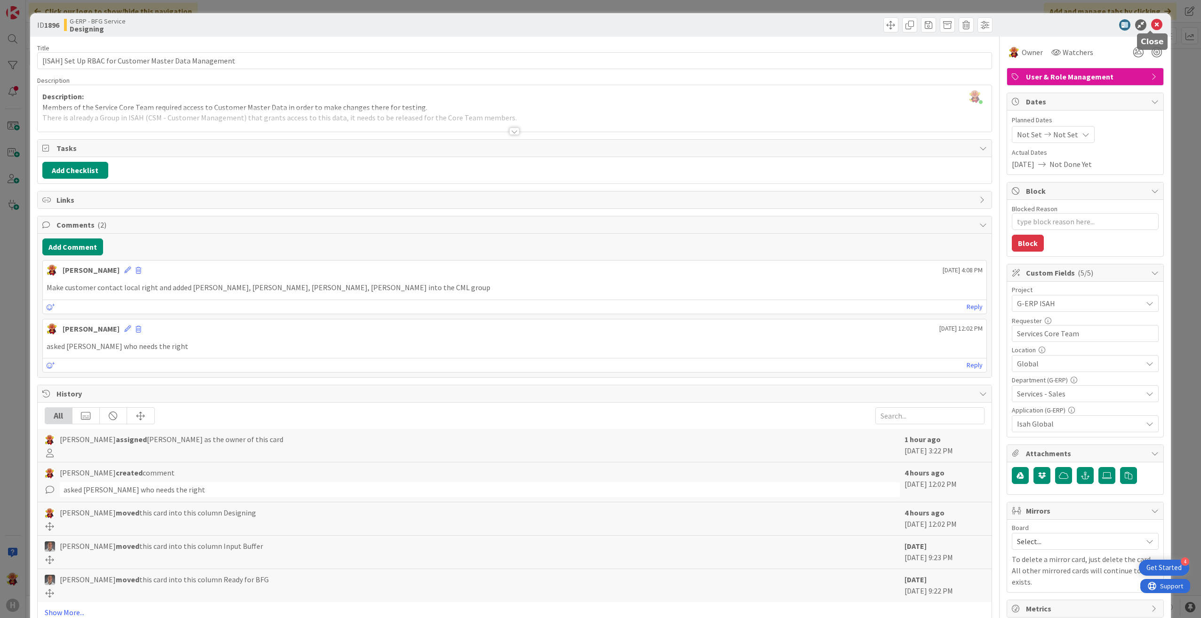
click at [719, 28] on icon at bounding box center [1156, 24] width 11 height 11
